Goal: Transaction & Acquisition: Purchase product/service

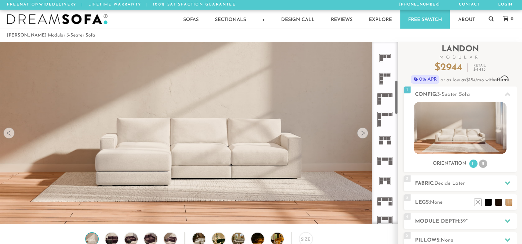
scroll to position [208, 0]
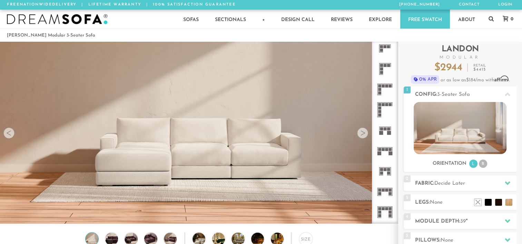
click at [382, 105] on rect at bounding box center [383, 104] width 3 height 3
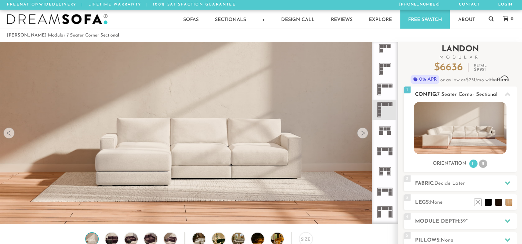
click at [483, 165] on li "R" at bounding box center [483, 164] width 8 height 8
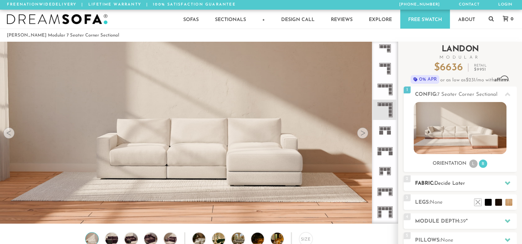
click at [464, 182] on span "Decide Later" at bounding box center [449, 183] width 31 height 5
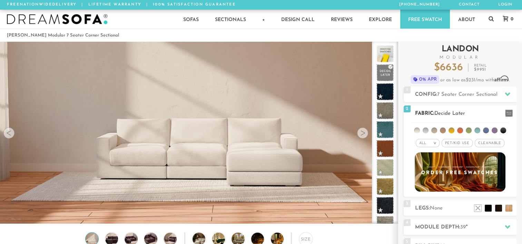
click at [466, 146] on span "Pet/Kid Use x" at bounding box center [457, 143] width 31 height 8
click at [492, 145] on span "Cleanable x" at bounding box center [492, 143] width 30 height 8
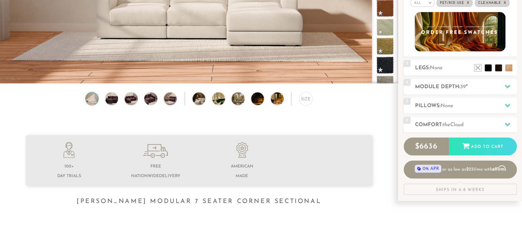
scroll to position [140, 0]
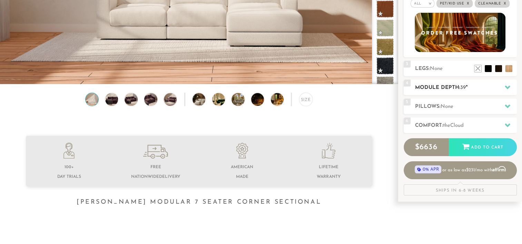
click at [491, 85] on h2 "Module Depth: 39 "" at bounding box center [466, 88] width 102 height 8
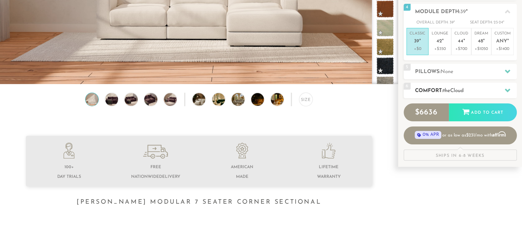
click at [483, 91] on h2 "Comfort: the Cloud" at bounding box center [466, 91] width 102 height 8
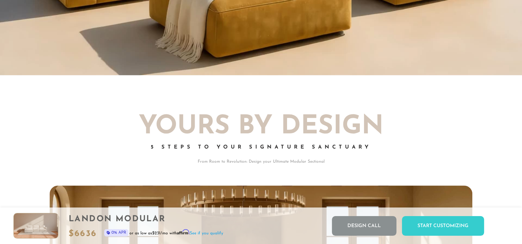
scroll to position [795, 0]
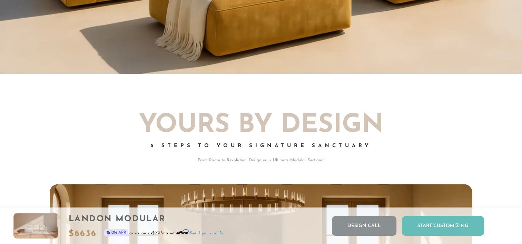
click at [444, 221] on div "Start Customizing" at bounding box center [443, 226] width 82 height 20
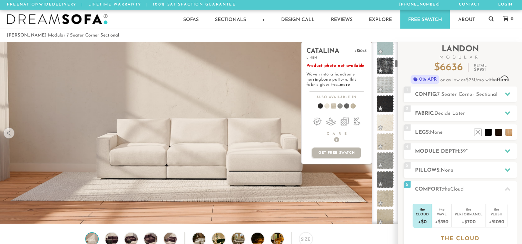
scroll to position [388, 0]
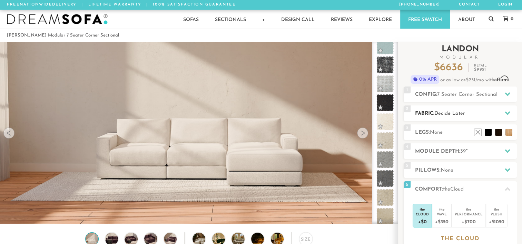
click at [453, 113] on span "Decide Later" at bounding box center [449, 113] width 31 height 5
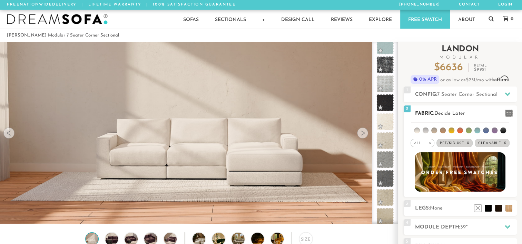
click at [431, 142] on em ">" at bounding box center [430, 142] width 5 height 3
click at [424, 168] on li "Family" at bounding box center [423, 172] width 24 height 10
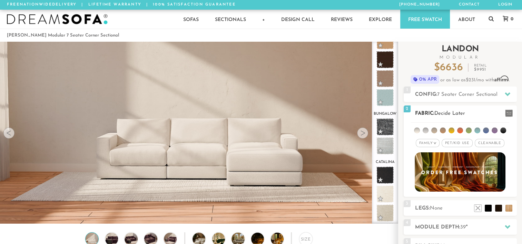
click at [459, 144] on span "Pet/Kid Use x" at bounding box center [457, 143] width 31 height 8
click at [499, 144] on span "Cleanable x" at bounding box center [492, 143] width 30 height 8
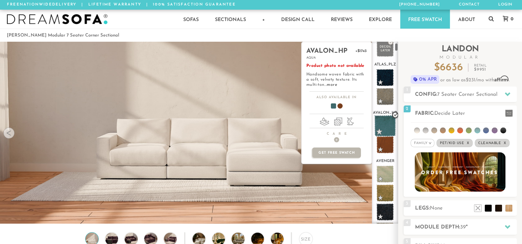
scroll to position [36, 0]
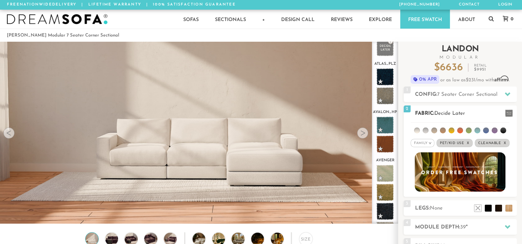
click at [416, 129] on li at bounding box center [417, 131] width 6 height 6
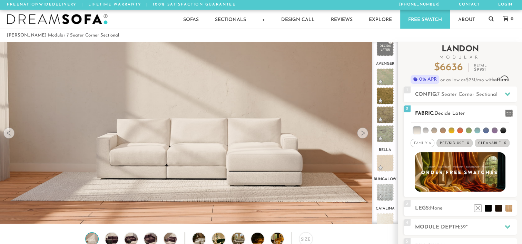
click at [447, 130] on ul at bounding box center [460, 129] width 98 height 13
click at [452, 129] on li at bounding box center [452, 131] width 6 height 6
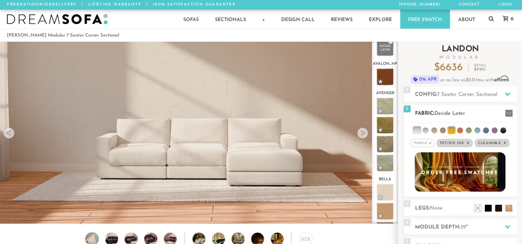
click at [426, 130] on li at bounding box center [426, 131] width 6 height 6
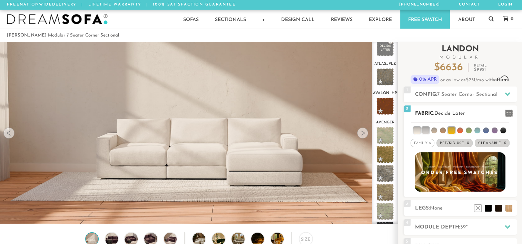
click at [427, 130] on li at bounding box center [425, 130] width 7 height 7
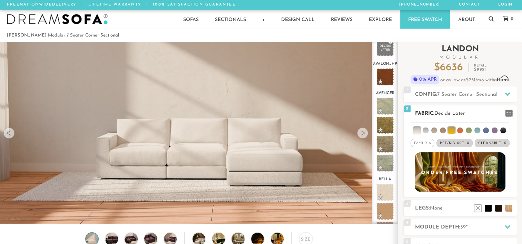
click at [419, 130] on li at bounding box center [416, 130] width 7 height 7
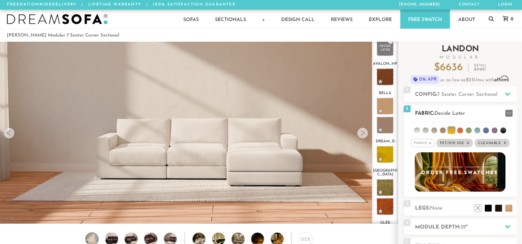
click at [452, 128] on li at bounding box center [451, 130] width 7 height 7
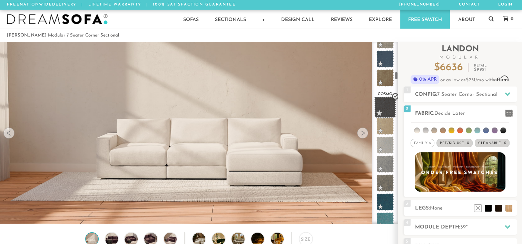
scroll to position [737, 0]
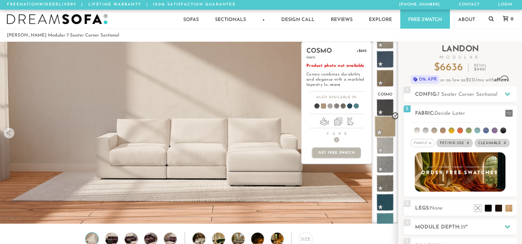
click at [383, 122] on span at bounding box center [385, 127] width 22 height 22
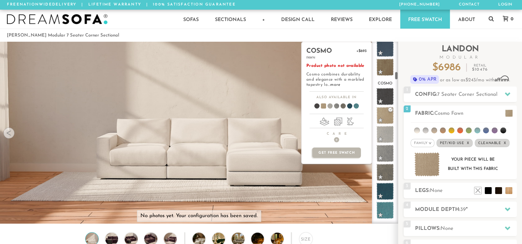
scroll to position [747, 0]
click at [334, 84] on link "more" at bounding box center [335, 85] width 10 height 4
click at [330, 84] on link "more" at bounding box center [335, 85] width 10 height 4
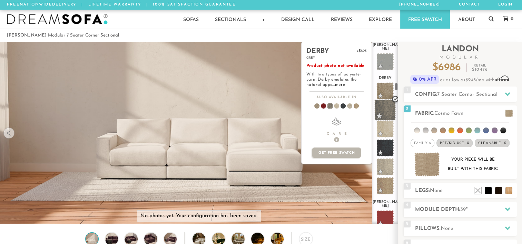
scroll to position [1016, 0]
click at [340, 84] on link "more" at bounding box center [340, 85] width 10 height 4
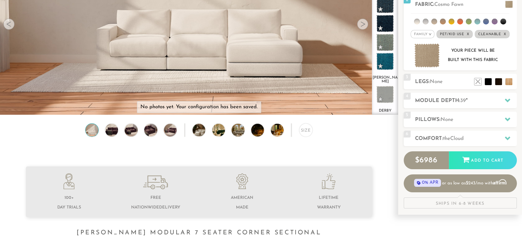
scroll to position [106, 0]
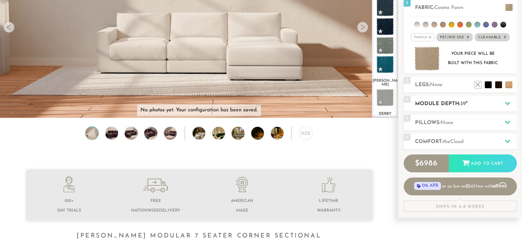
click at [475, 104] on h2 "Module Depth: 39 "" at bounding box center [466, 104] width 102 height 8
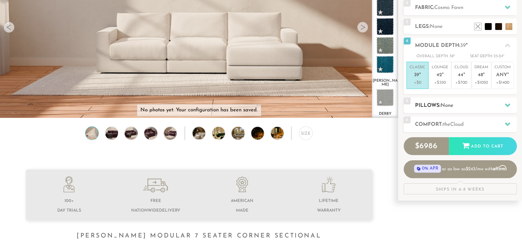
click at [453, 106] on span "None" at bounding box center [447, 105] width 13 height 5
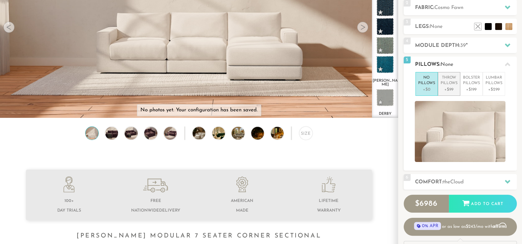
click at [451, 82] on p "Throw Pillows" at bounding box center [449, 80] width 17 height 11
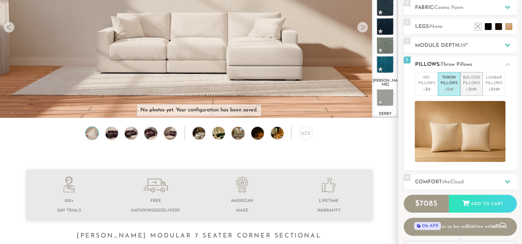
click at [469, 83] on p "Bolster Pillows" at bounding box center [471, 80] width 17 height 11
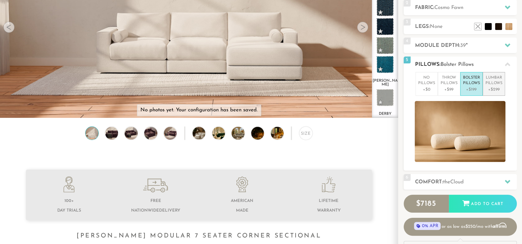
click at [487, 83] on p "Lumbar Pillows" at bounding box center [494, 80] width 17 height 11
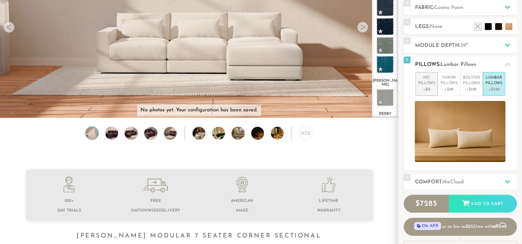
click at [428, 81] on p "No Pillows" at bounding box center [426, 80] width 17 height 11
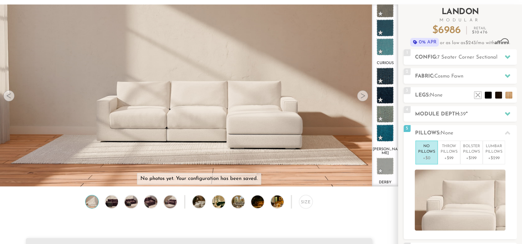
scroll to position [0, 0]
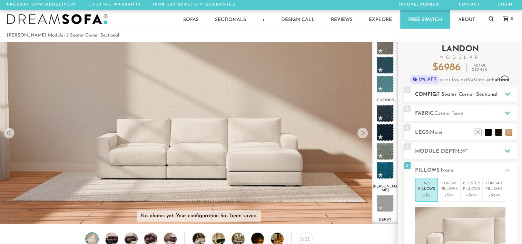
click at [464, 92] on span "7 Seater Corner Sectional" at bounding box center [467, 94] width 60 height 5
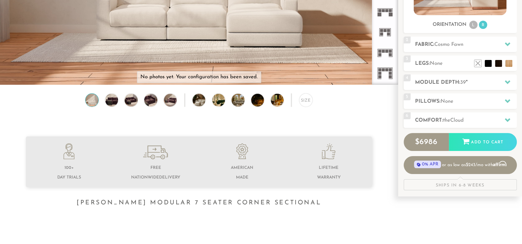
scroll to position [139, 0]
click at [306, 103] on div "Size" at bounding box center [305, 99] width 13 height 13
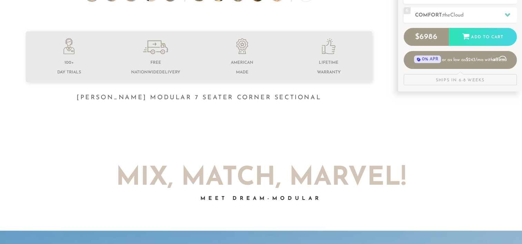
scroll to position [245, 0]
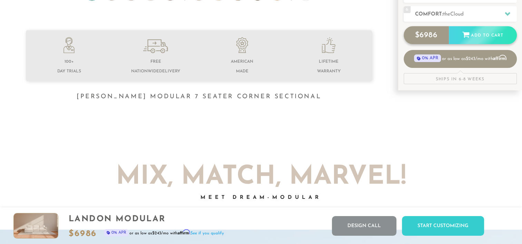
click at [477, 35] on div "Add to Cart" at bounding box center [483, 35] width 68 height 19
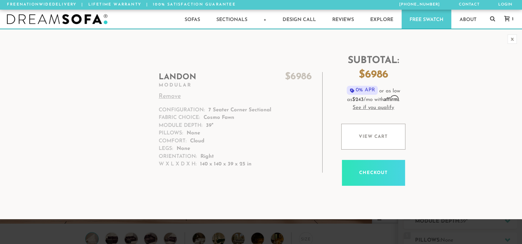
click at [374, 169] on link "Checkout" at bounding box center [373, 173] width 63 height 26
